Goal: Complete application form: Complete application form

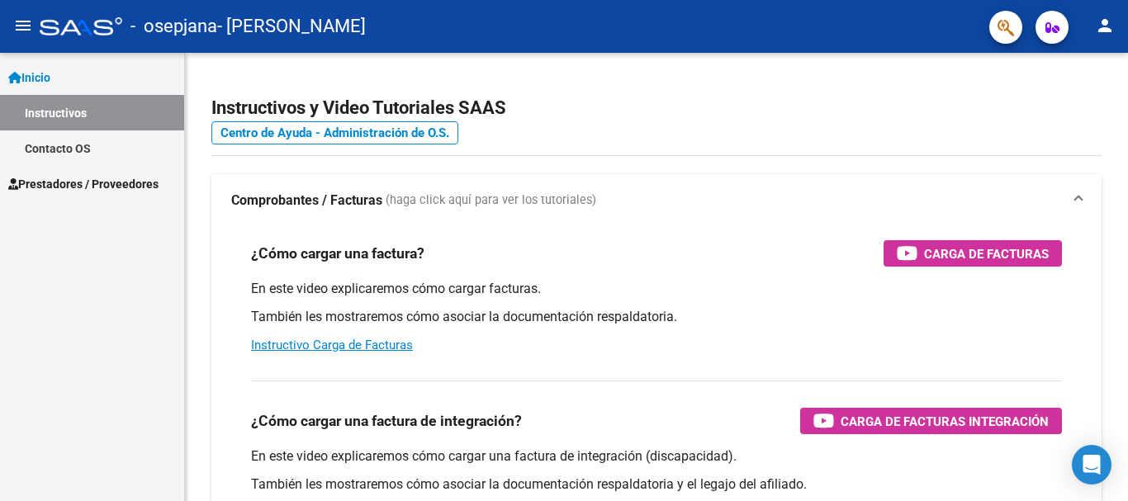
click at [97, 106] on link "Instructivos" at bounding box center [92, 113] width 184 height 36
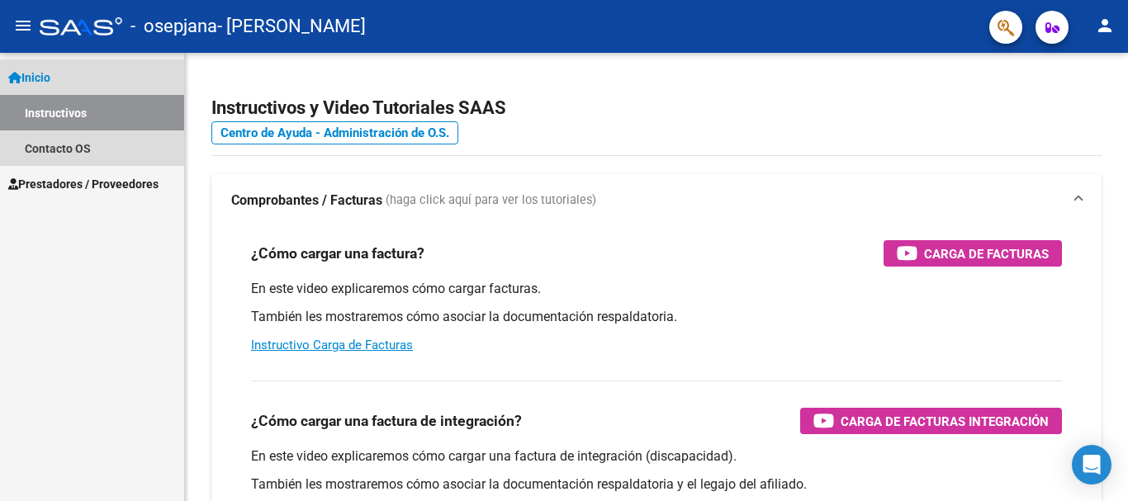
click at [97, 109] on link "Instructivos" at bounding box center [92, 113] width 184 height 36
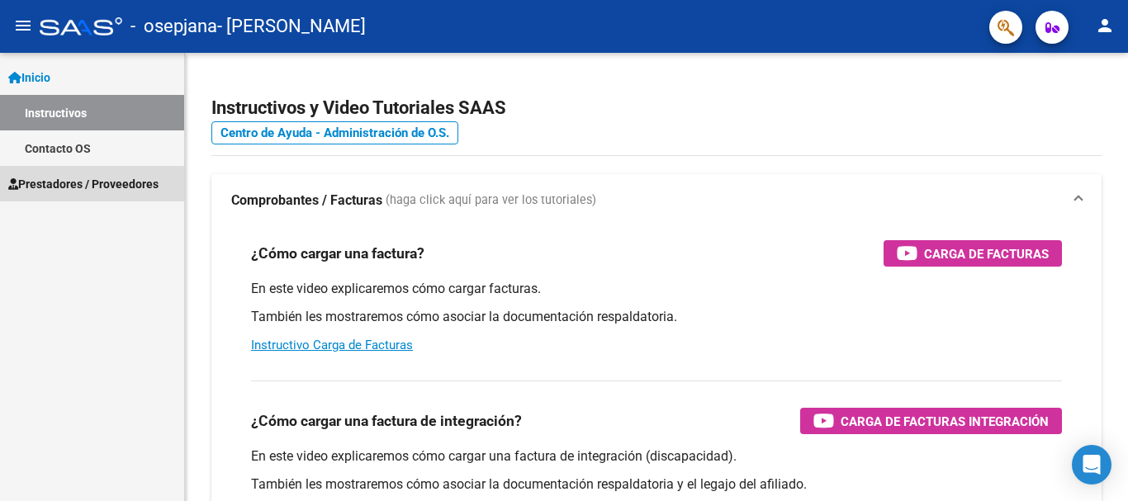
click at [90, 186] on span "Prestadores / Proveedores" at bounding box center [83, 184] width 150 height 18
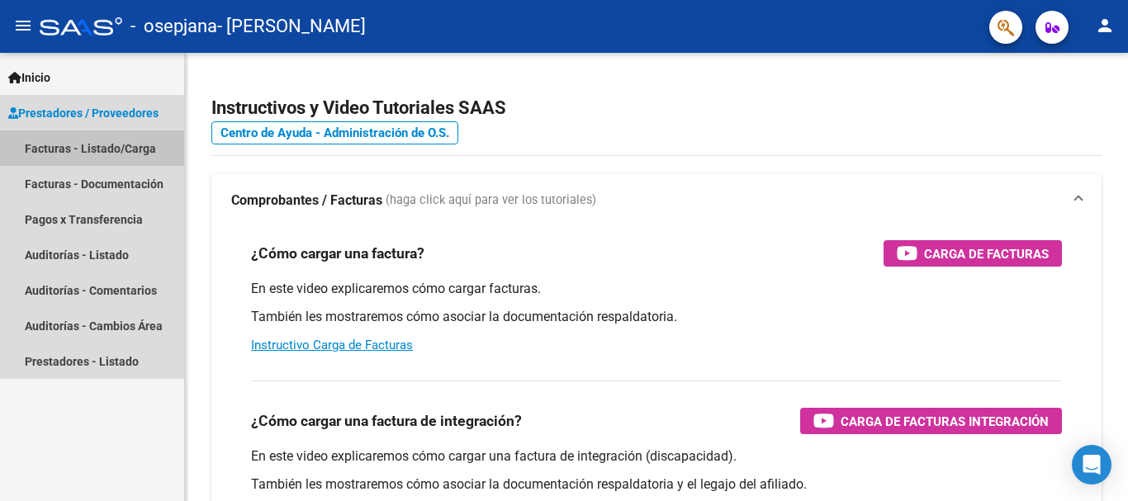
click at [130, 140] on link "Facturas - Listado/Carga" at bounding box center [92, 148] width 184 height 36
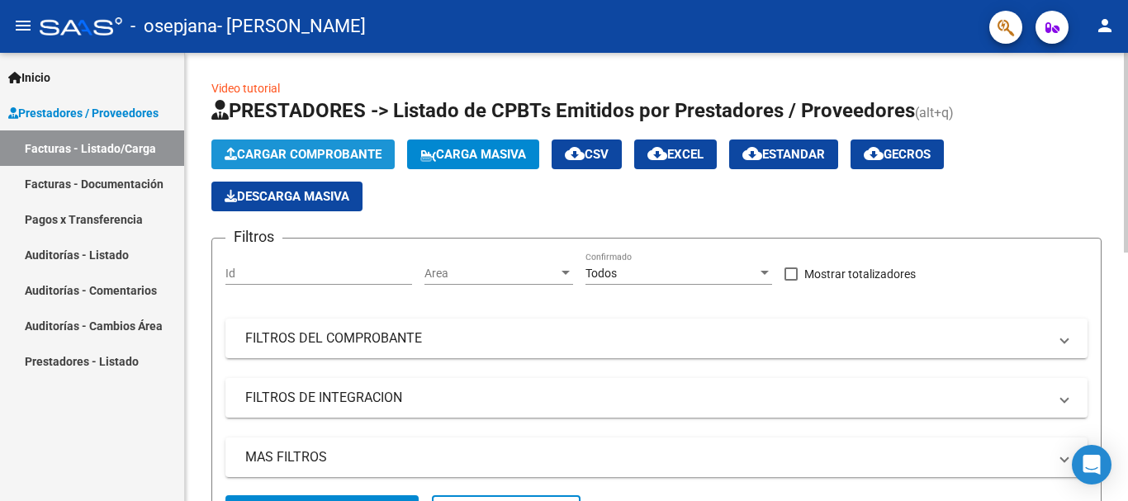
click at [302, 155] on span "Cargar Comprobante" at bounding box center [303, 154] width 157 height 15
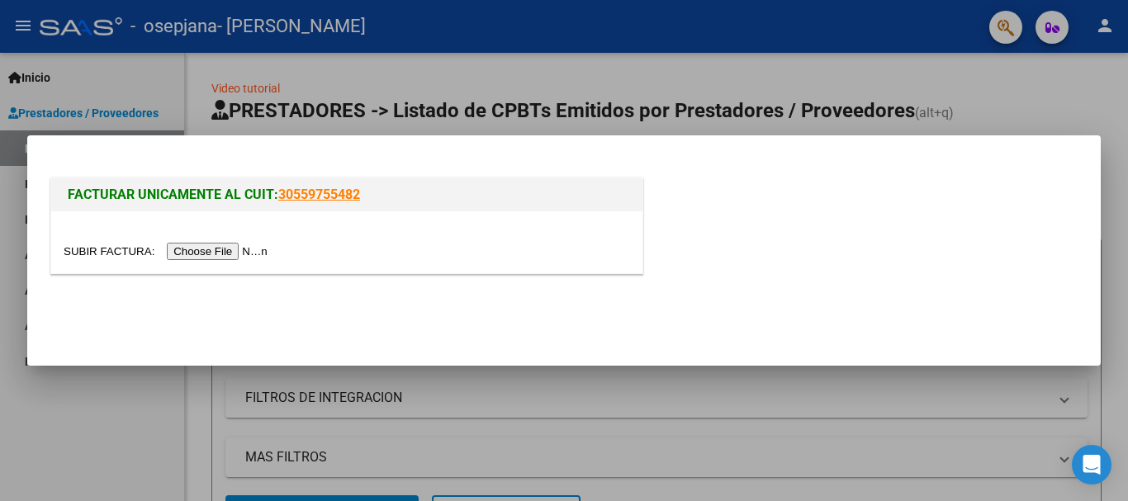
click at [229, 256] on input "file" at bounding box center [168, 251] width 209 height 17
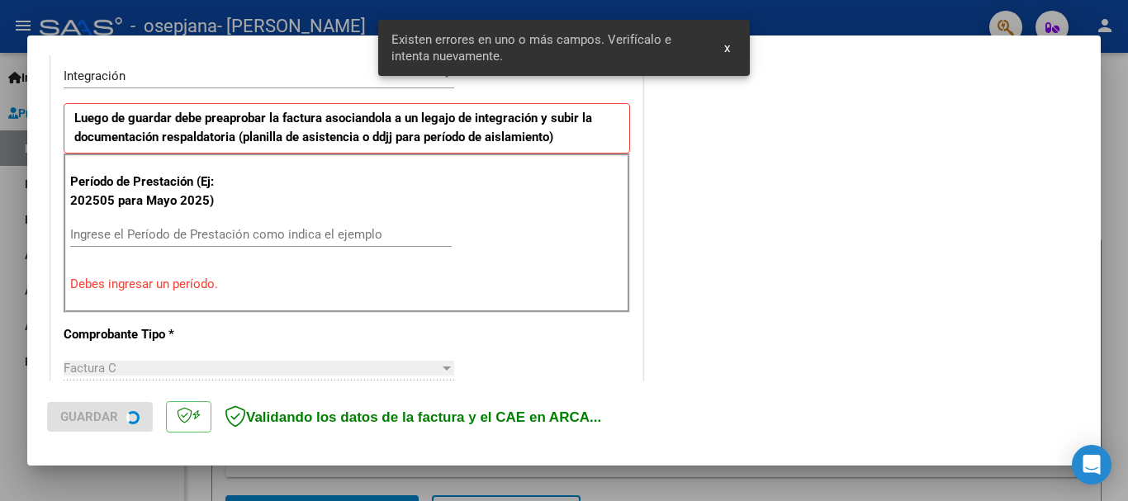
scroll to position [412, 0]
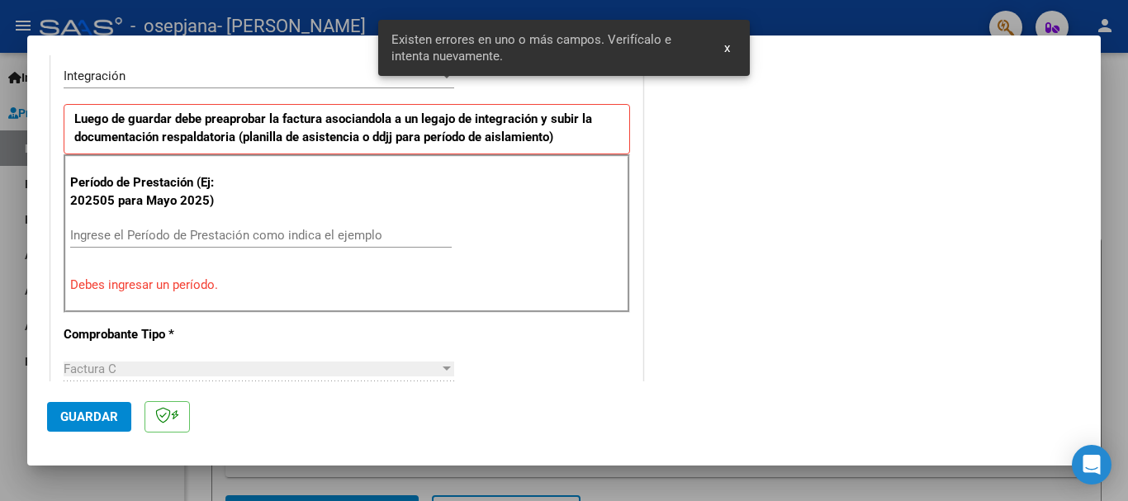
click at [83, 235] on input "Ingrese el Período de Prestación como indica el ejemplo" at bounding box center [260, 235] width 381 height 15
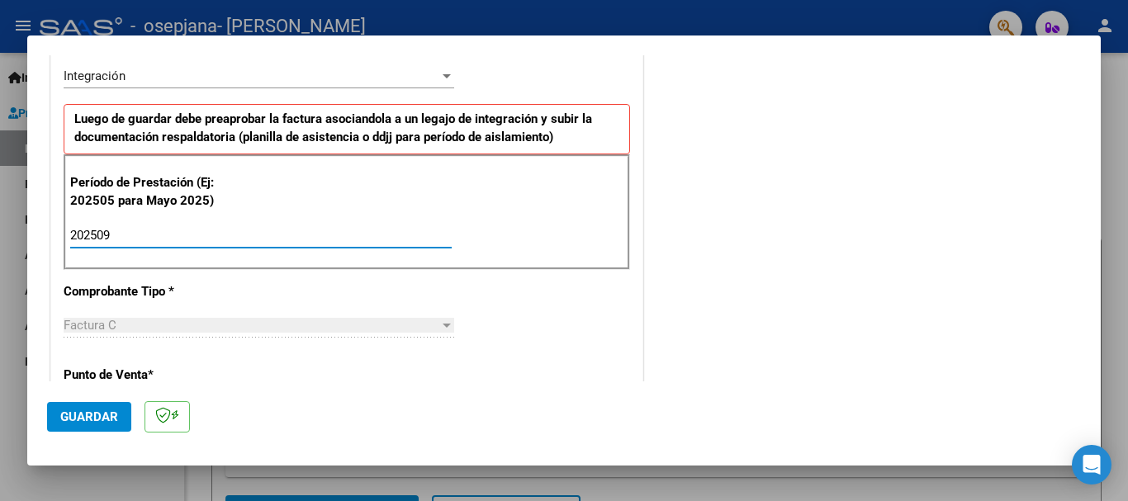
type input "202509"
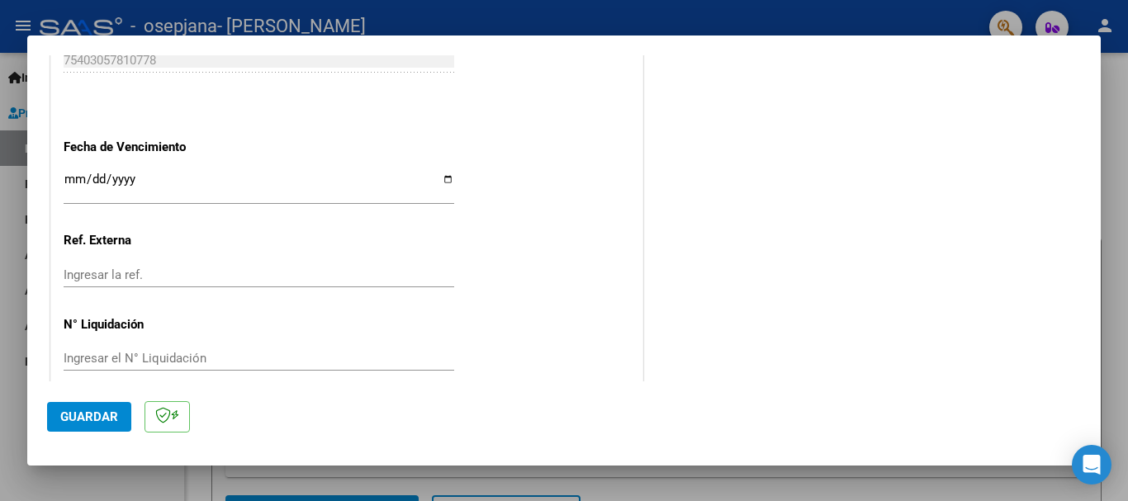
scroll to position [1127, 0]
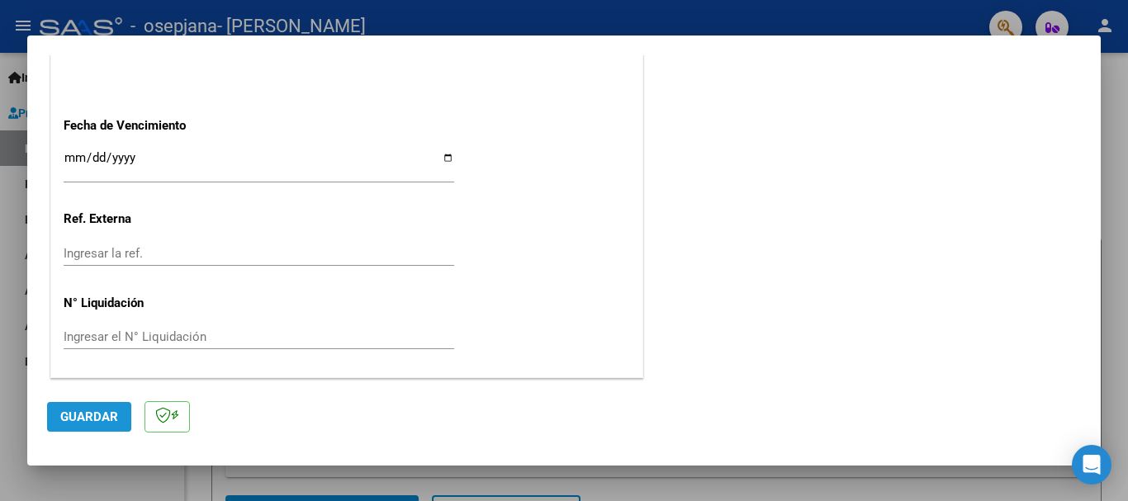
click at [94, 417] on span "Guardar" at bounding box center [89, 417] width 58 height 15
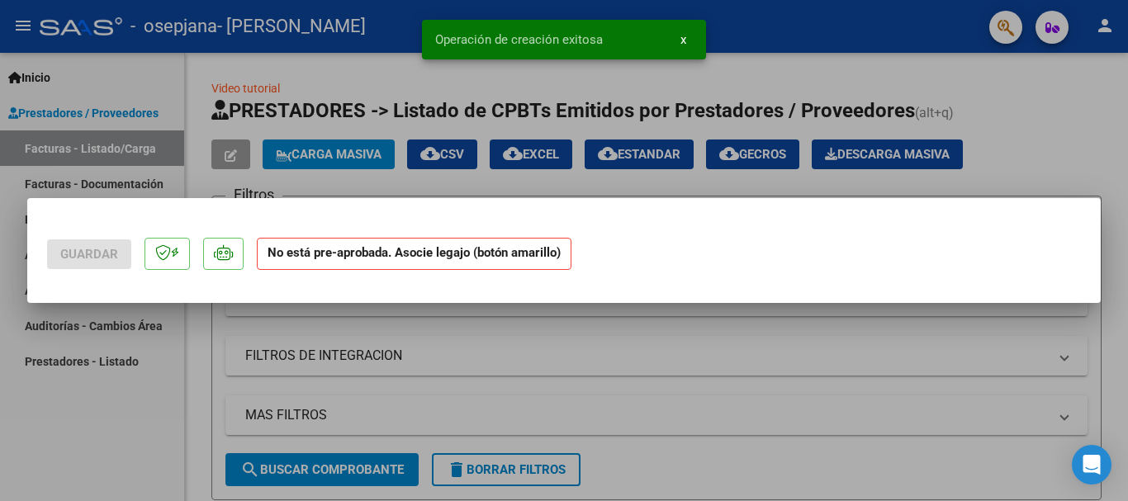
scroll to position [0, 0]
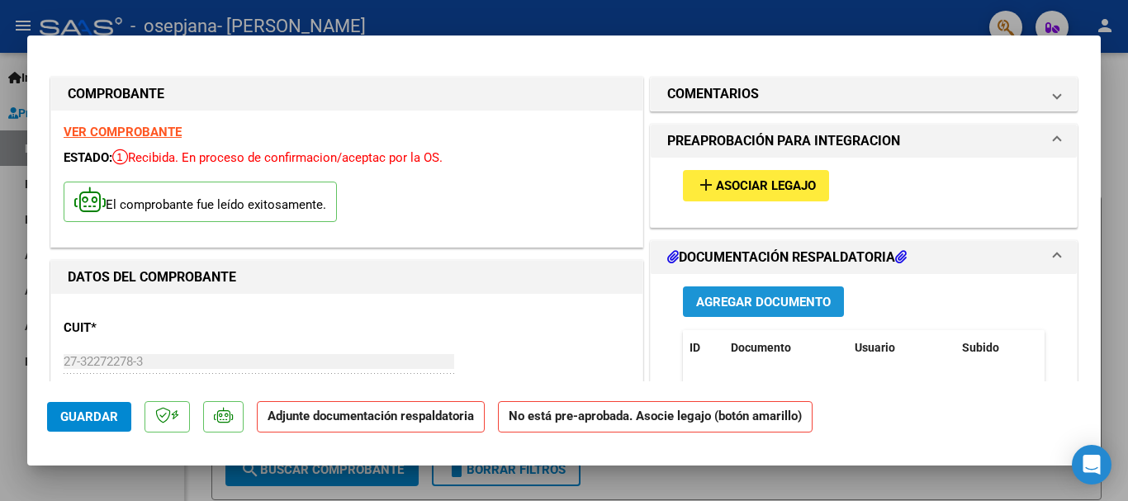
click at [752, 305] on span "Agregar Documento" at bounding box center [763, 302] width 135 height 15
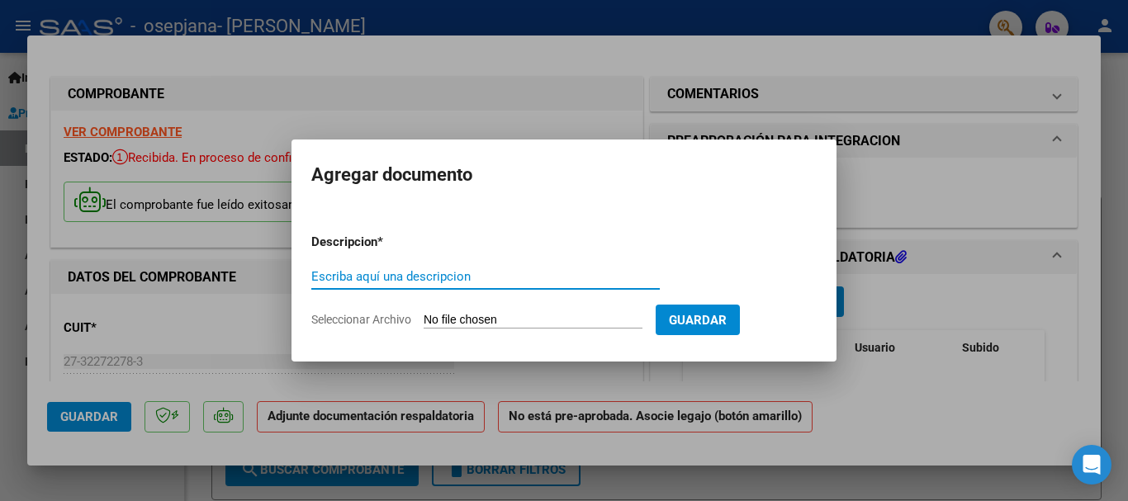
click at [337, 274] on input "Escriba aquí una descripcion" at bounding box center [485, 276] width 348 height 15
type input "planilla asistencia"
click at [727, 318] on span "Guardar" at bounding box center [698, 320] width 58 height 15
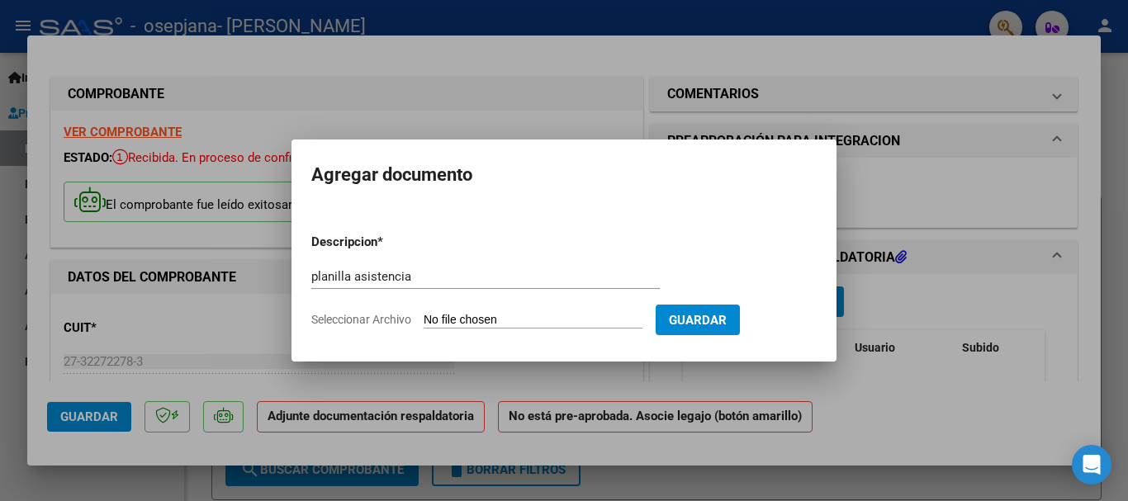
click at [550, 319] on input "Seleccionar Archivo" at bounding box center [533, 321] width 219 height 16
type input "C:\fakepath\planilla de asistencia e informe [PERSON_NAME] septiembre.pdf"
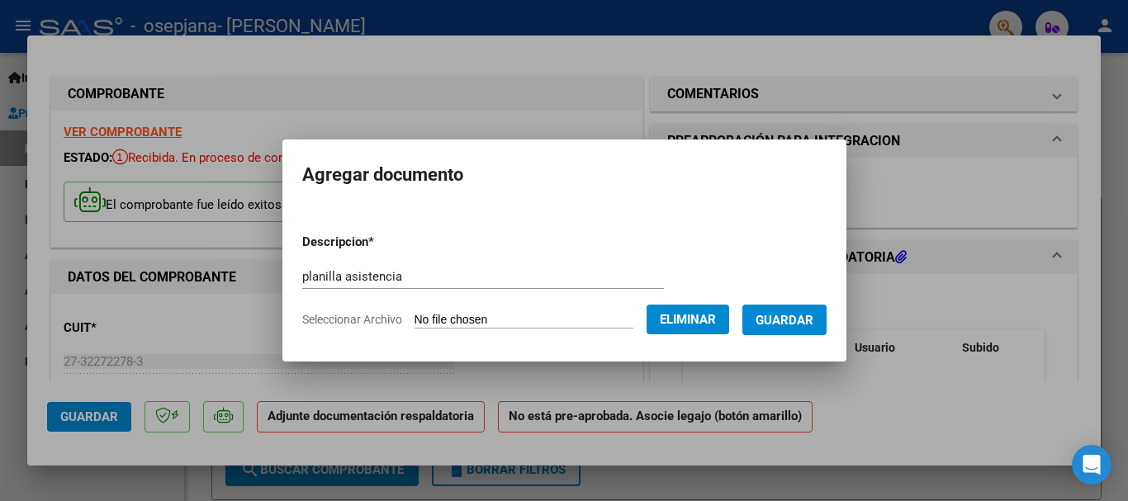
click at [792, 320] on span "Guardar" at bounding box center [784, 320] width 58 height 15
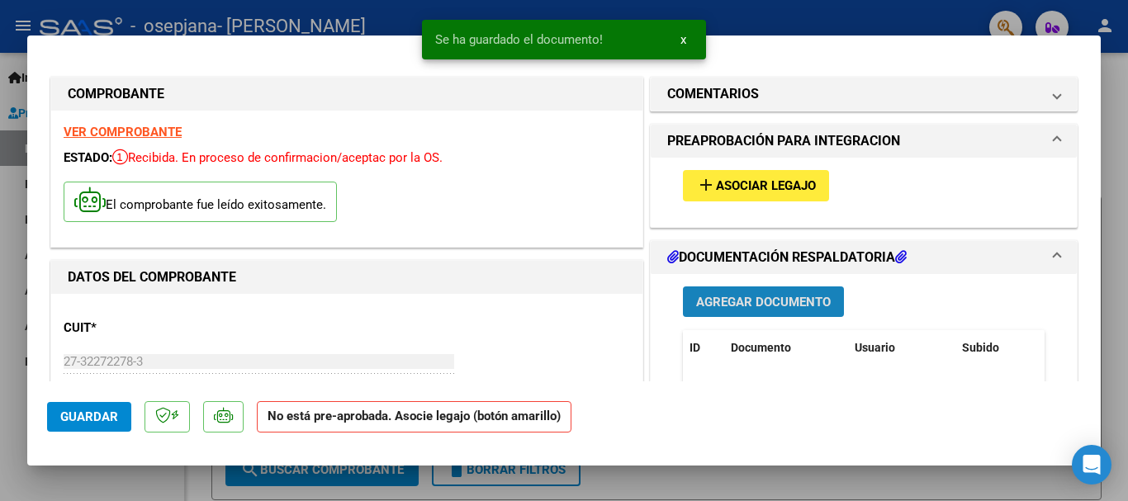
click at [777, 294] on span "Agregar Documento" at bounding box center [763, 301] width 135 height 15
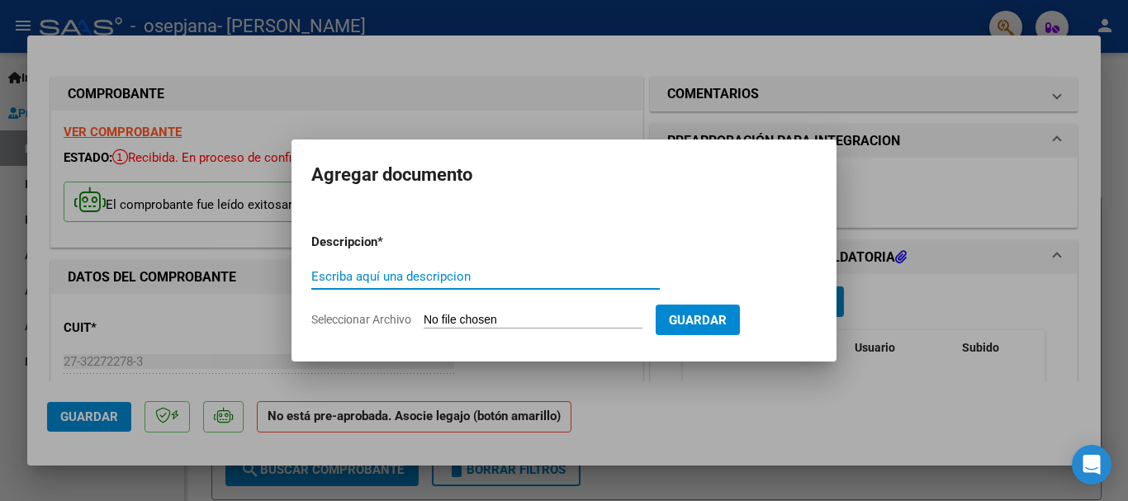
click at [398, 280] on input "Escriba aquí una descripcion" at bounding box center [485, 276] width 348 height 15
type input "cae septiembre"
click at [550, 323] on input "Seleccionar Archivo" at bounding box center [533, 321] width 219 height 16
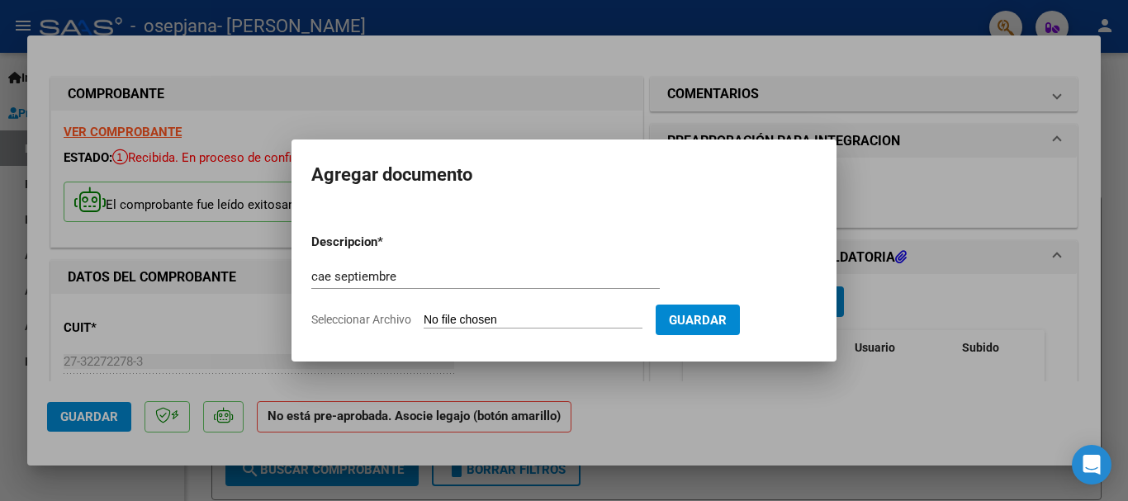
type input "C:\fakepath\CAE SEPConstatación de Comprobantes _ AFIP.pdf"
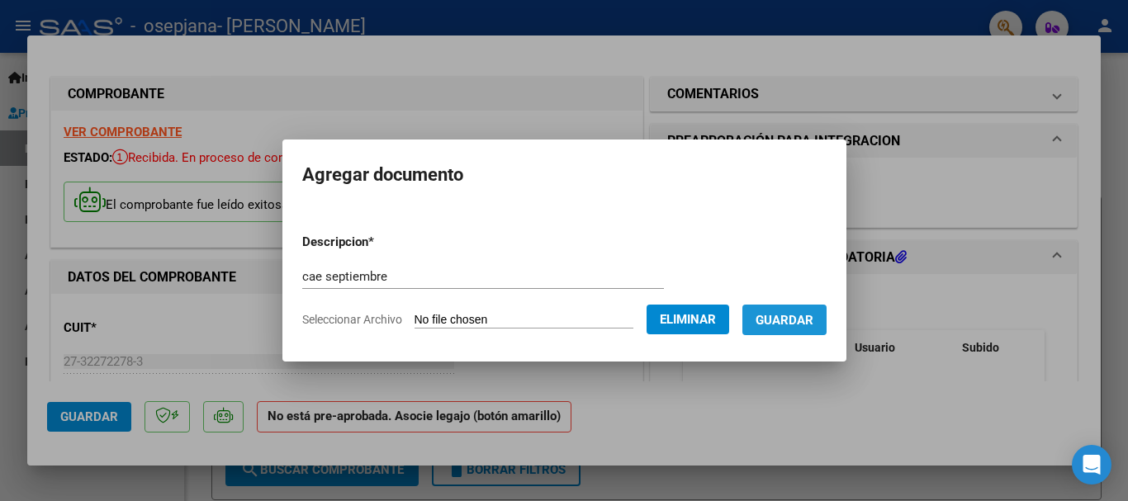
click at [813, 315] on span "Guardar" at bounding box center [784, 320] width 58 height 15
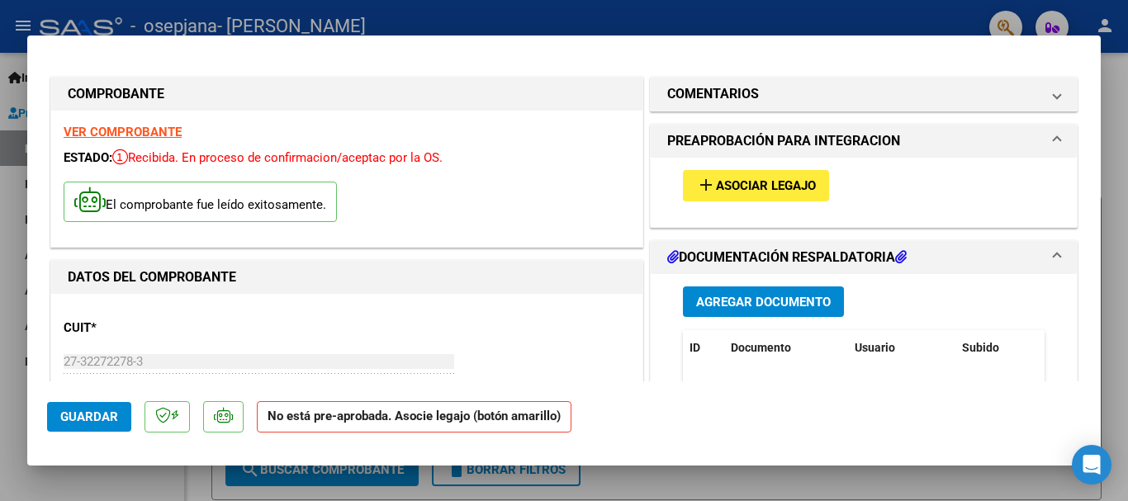
click at [72, 415] on span "Guardar" at bounding box center [89, 417] width 58 height 15
click at [78, 415] on span "Guardar" at bounding box center [89, 417] width 58 height 15
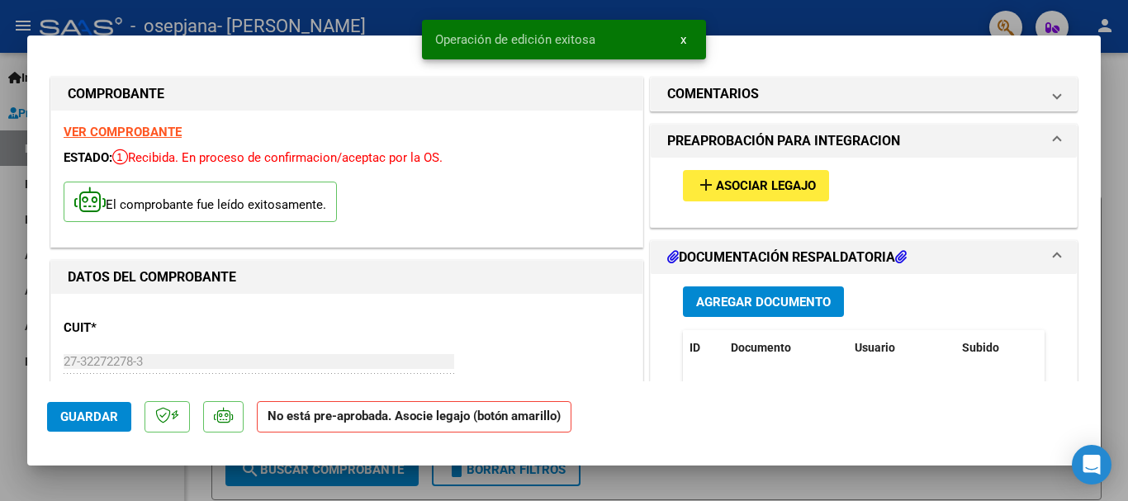
click at [1126, 310] on div at bounding box center [564, 250] width 1128 height 501
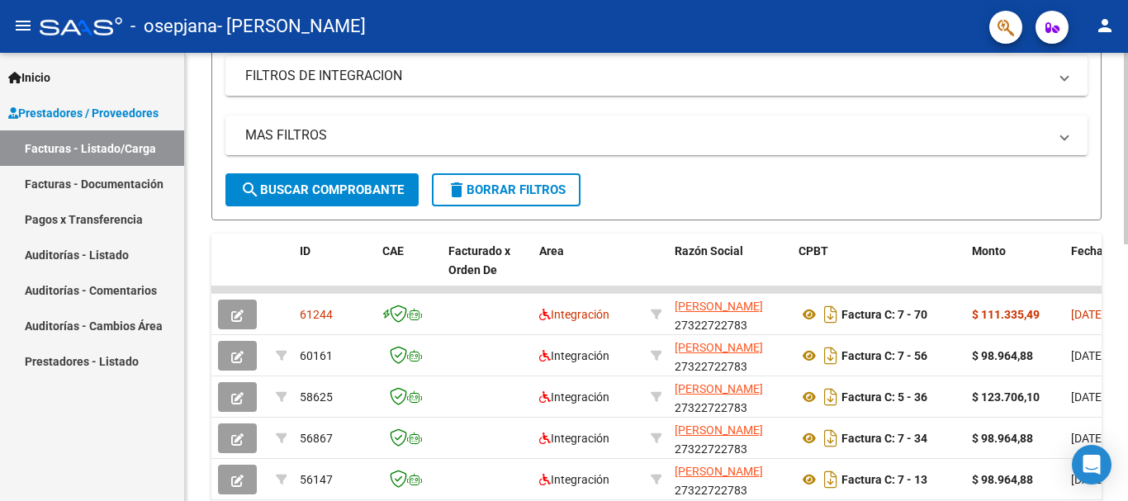
scroll to position [328, 0]
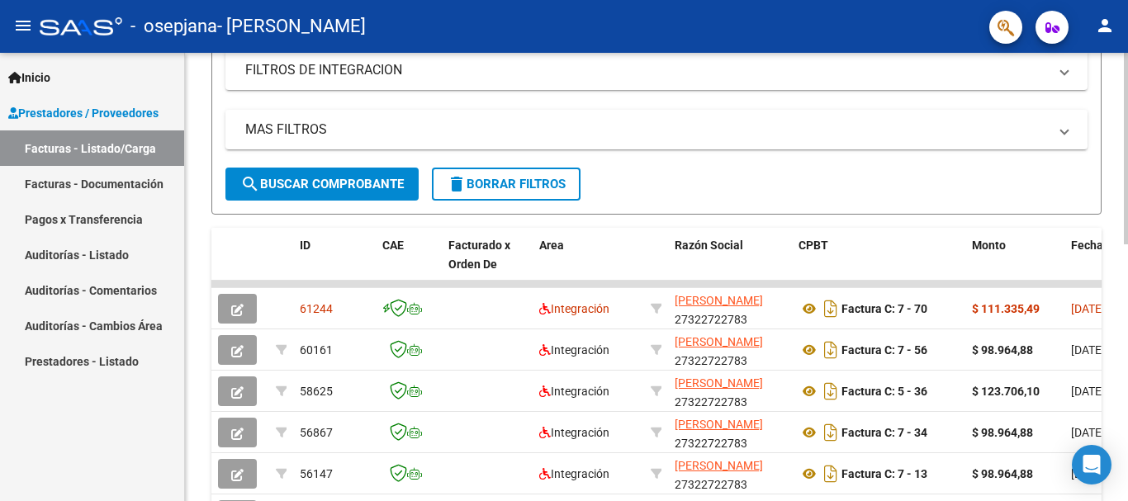
click at [1127, 298] on div at bounding box center [1126, 293] width 4 height 192
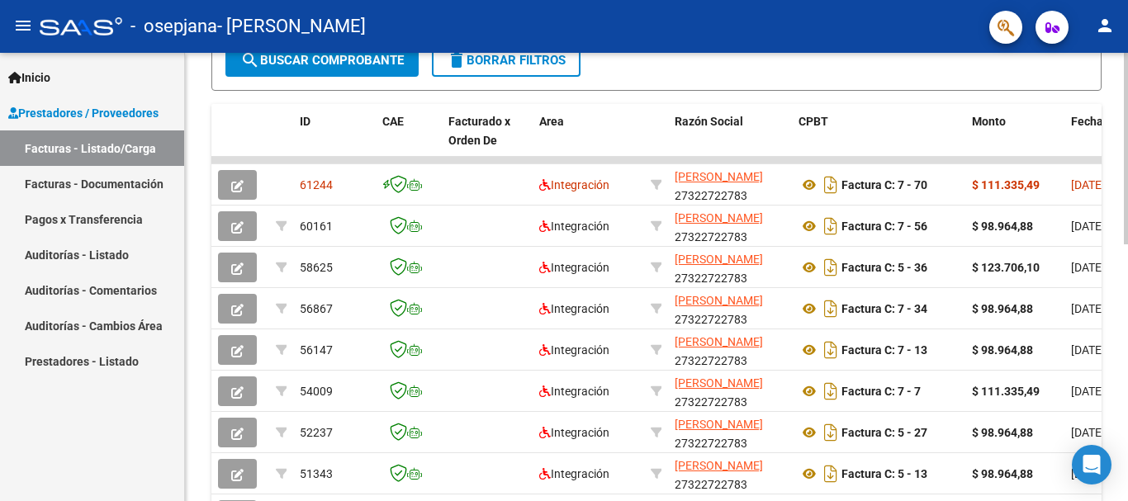
scroll to position [457, 0]
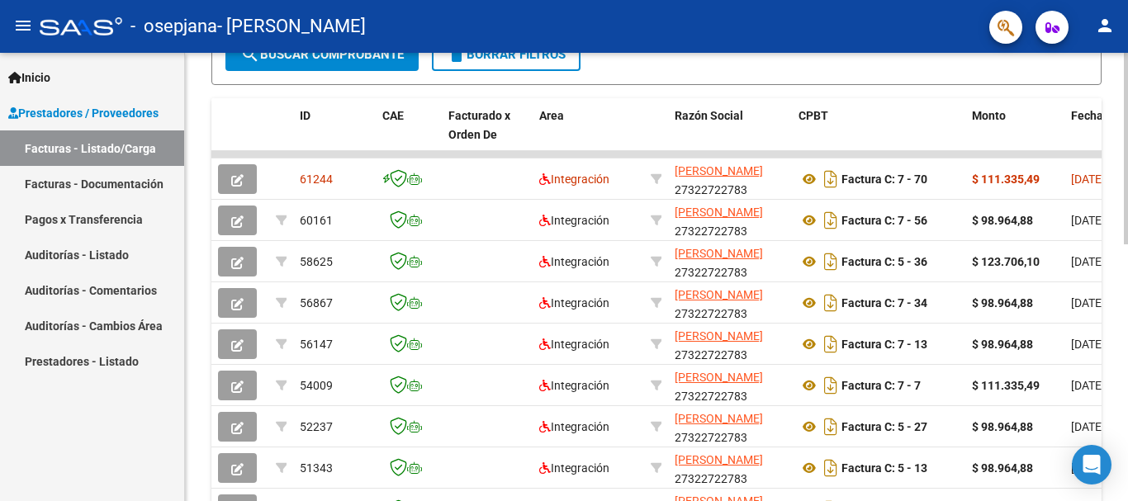
click at [1127, 349] on div at bounding box center [1126, 349] width 4 height 192
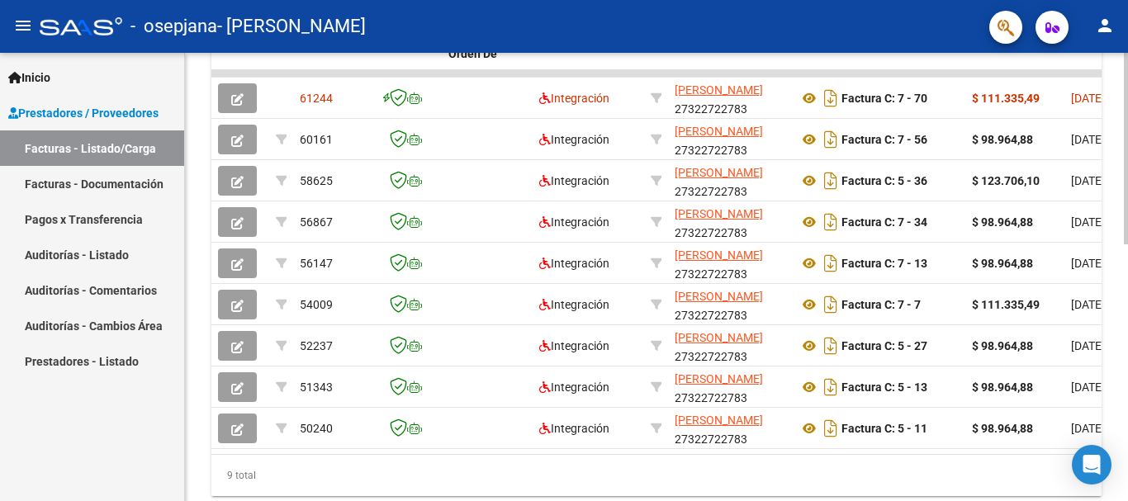
click at [1127, 307] on div at bounding box center [1126, 384] width 4 height 192
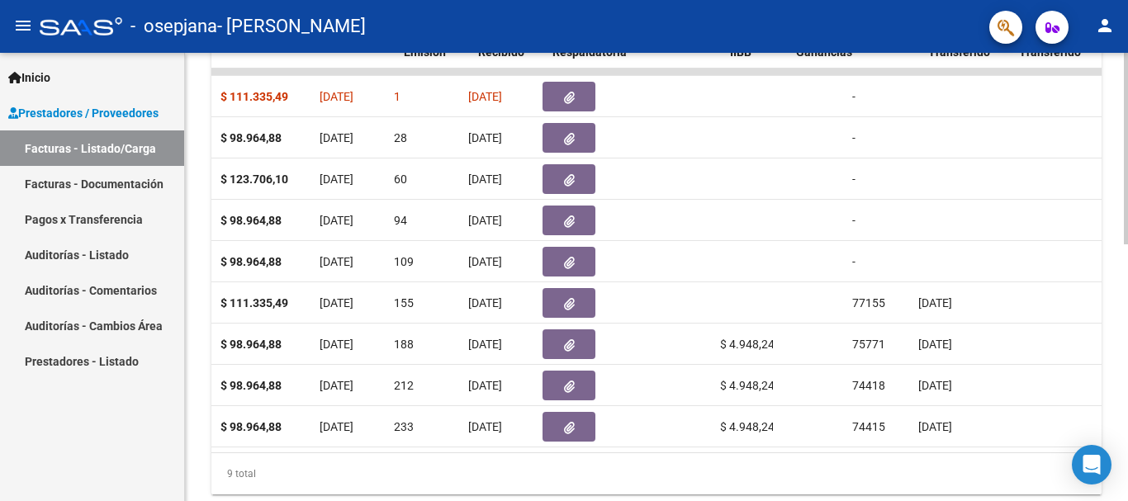
scroll to position [0, 738]
